Goal: Task Accomplishment & Management: Manage account settings

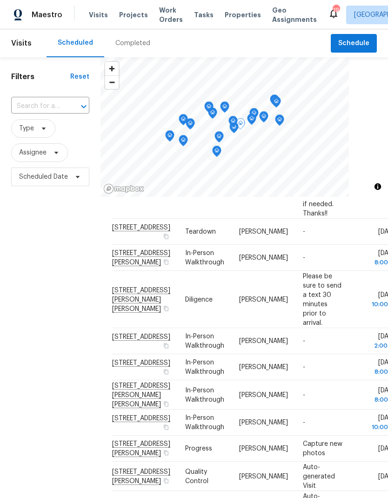
scroll to position [173, 0]
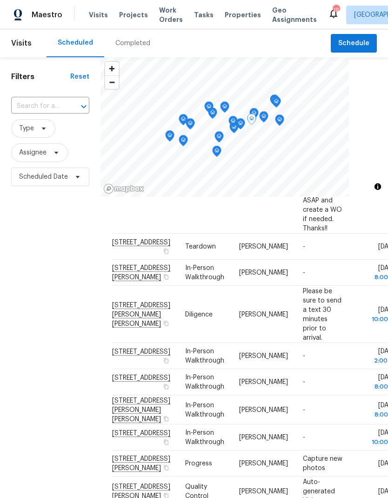
click at [0, 0] on icon at bounding box center [0, 0] width 0 height 0
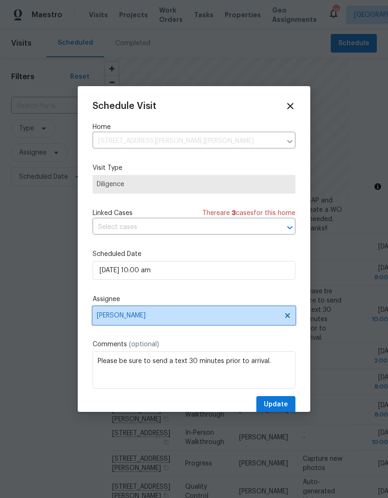
click at [285, 319] on icon at bounding box center [287, 315] width 7 height 7
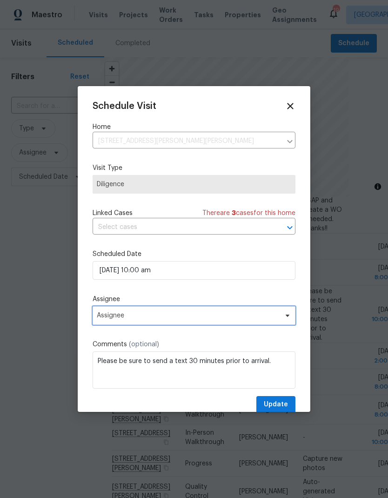
click at [279, 317] on span "Assignee" at bounding box center [188, 315] width 182 height 7
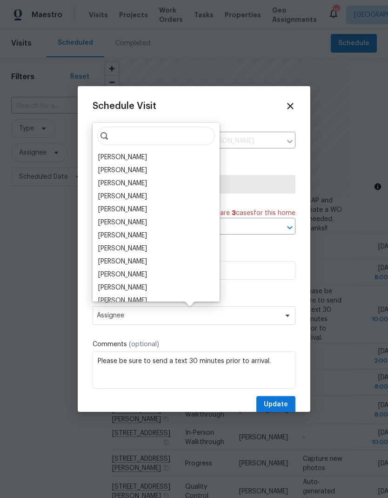
click at [133, 157] on div "[PERSON_NAME]" at bounding box center [122, 157] width 49 height 9
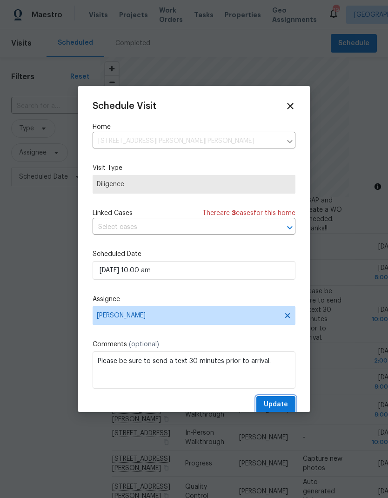
click at [285, 403] on span "Update" at bounding box center [276, 405] width 24 height 12
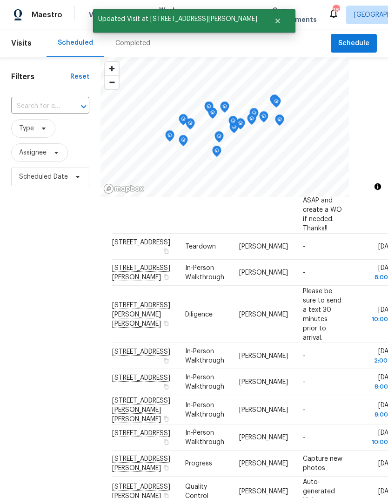
click at [0, 0] on icon at bounding box center [0, 0] width 0 height 0
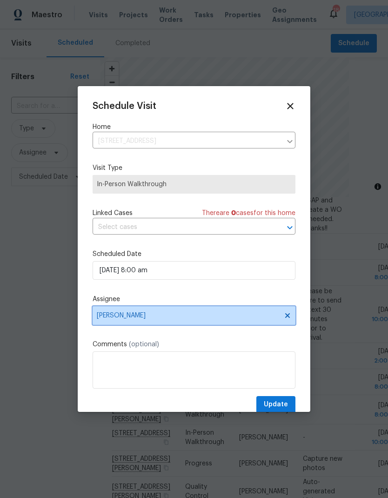
click at [288, 315] on icon at bounding box center [287, 315] width 7 height 7
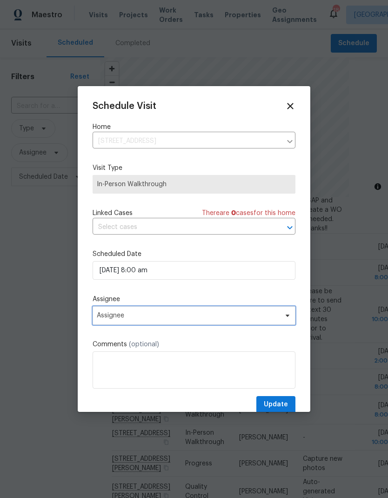
click at [285, 319] on icon at bounding box center [287, 315] width 7 height 7
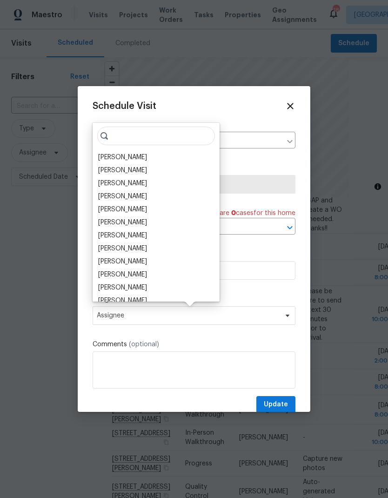
click at [137, 160] on div "[PERSON_NAME]" at bounding box center [122, 157] width 49 height 9
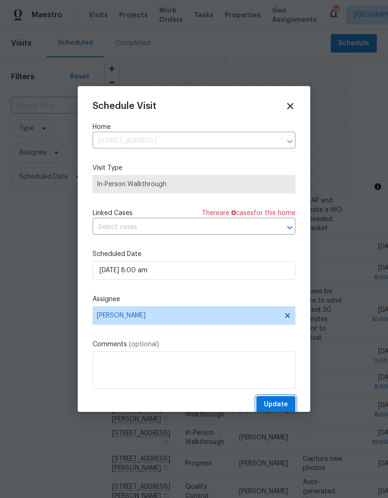
click at [286, 402] on span "Update" at bounding box center [276, 405] width 24 height 12
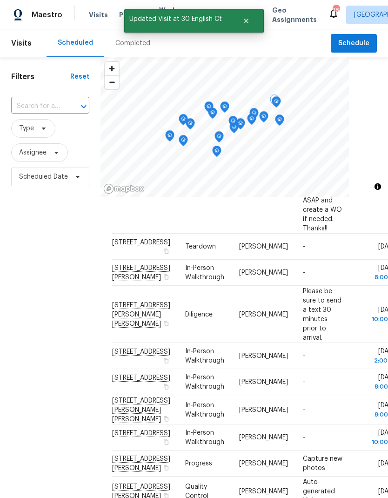
click at [324, 354] on td "-" at bounding box center [322, 356] width 55 height 26
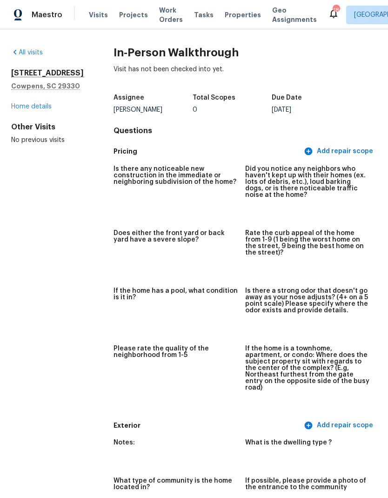
click at [33, 51] on link "All visits" at bounding box center [27, 52] width 32 height 7
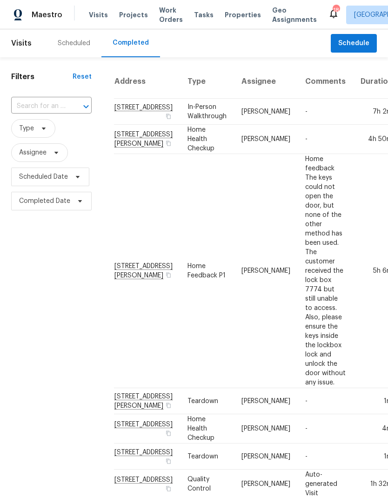
click at [97, 16] on span "Visits" at bounding box center [98, 14] width 19 height 9
click at [99, 13] on span "Visits" at bounding box center [98, 14] width 19 height 9
click at [73, 43] on div "Scheduled" at bounding box center [74, 43] width 33 height 9
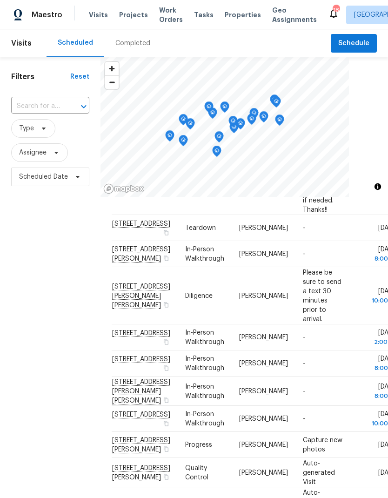
scroll to position [191, 0]
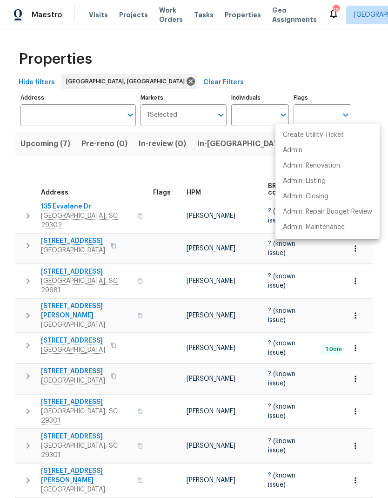
scroll to position [0, 19]
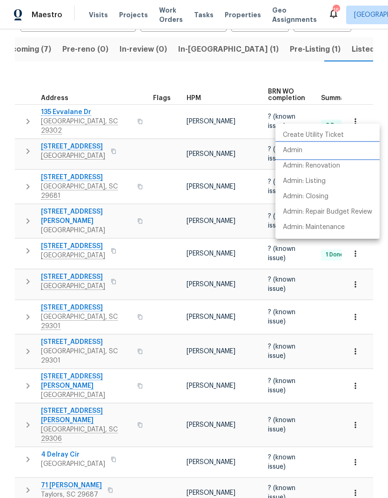
click at [297, 153] on p "Admin" at bounding box center [293, 151] width 20 height 10
